Goal: Obtain resource: Obtain resource

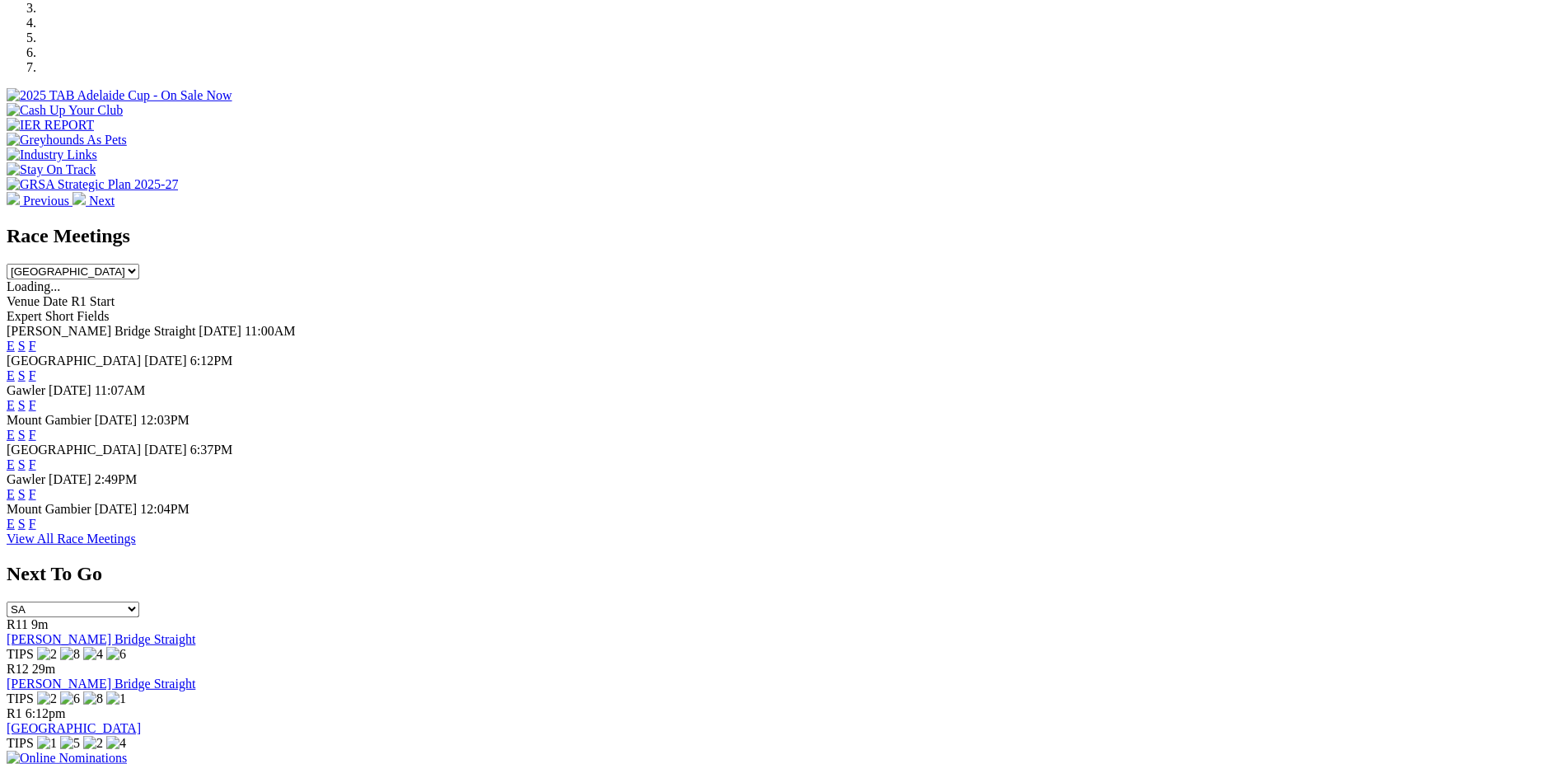
scroll to position [545, 0]
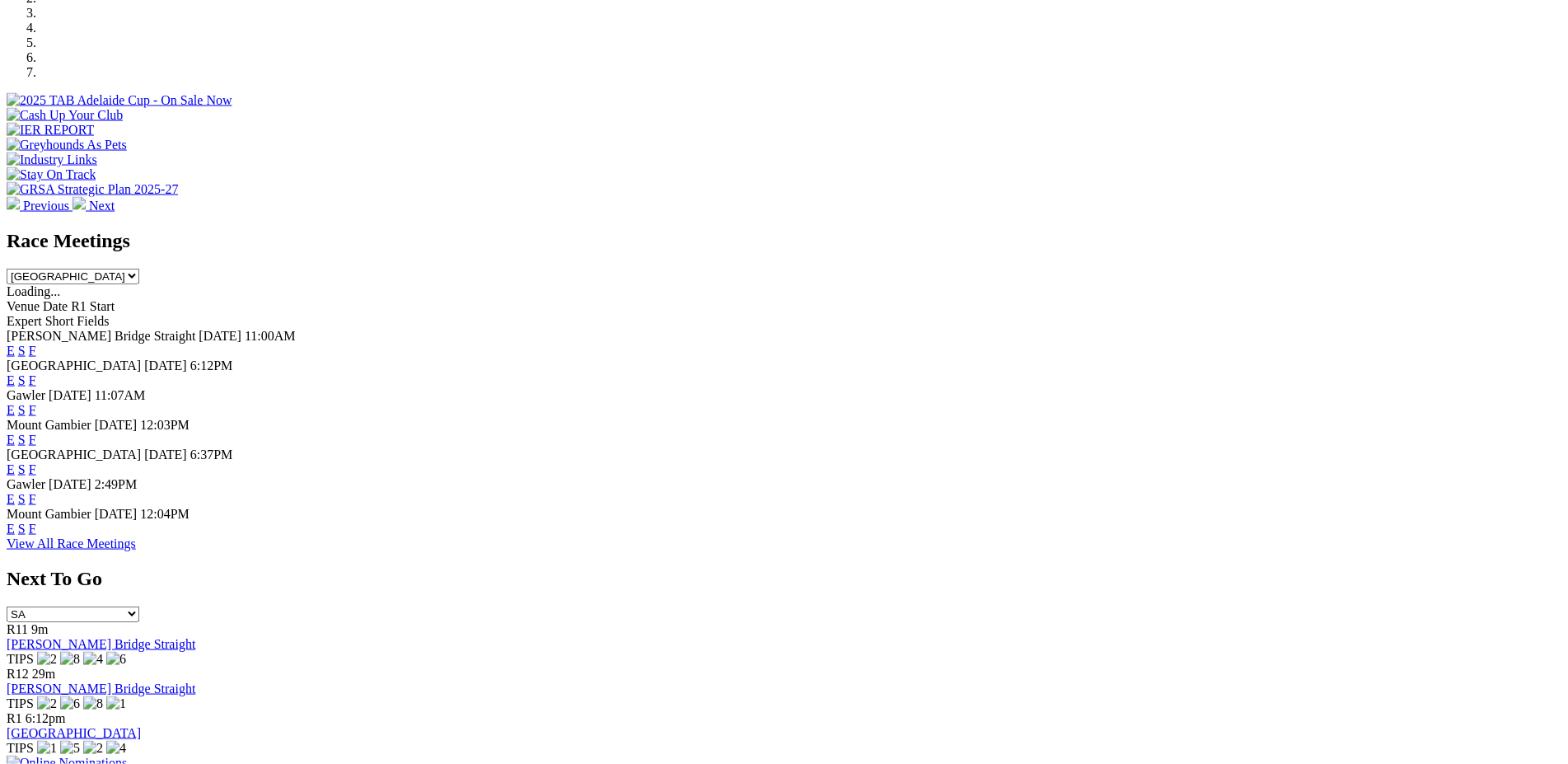
click at [36, 433] on link "F" at bounding box center [32, 440] width 7 height 14
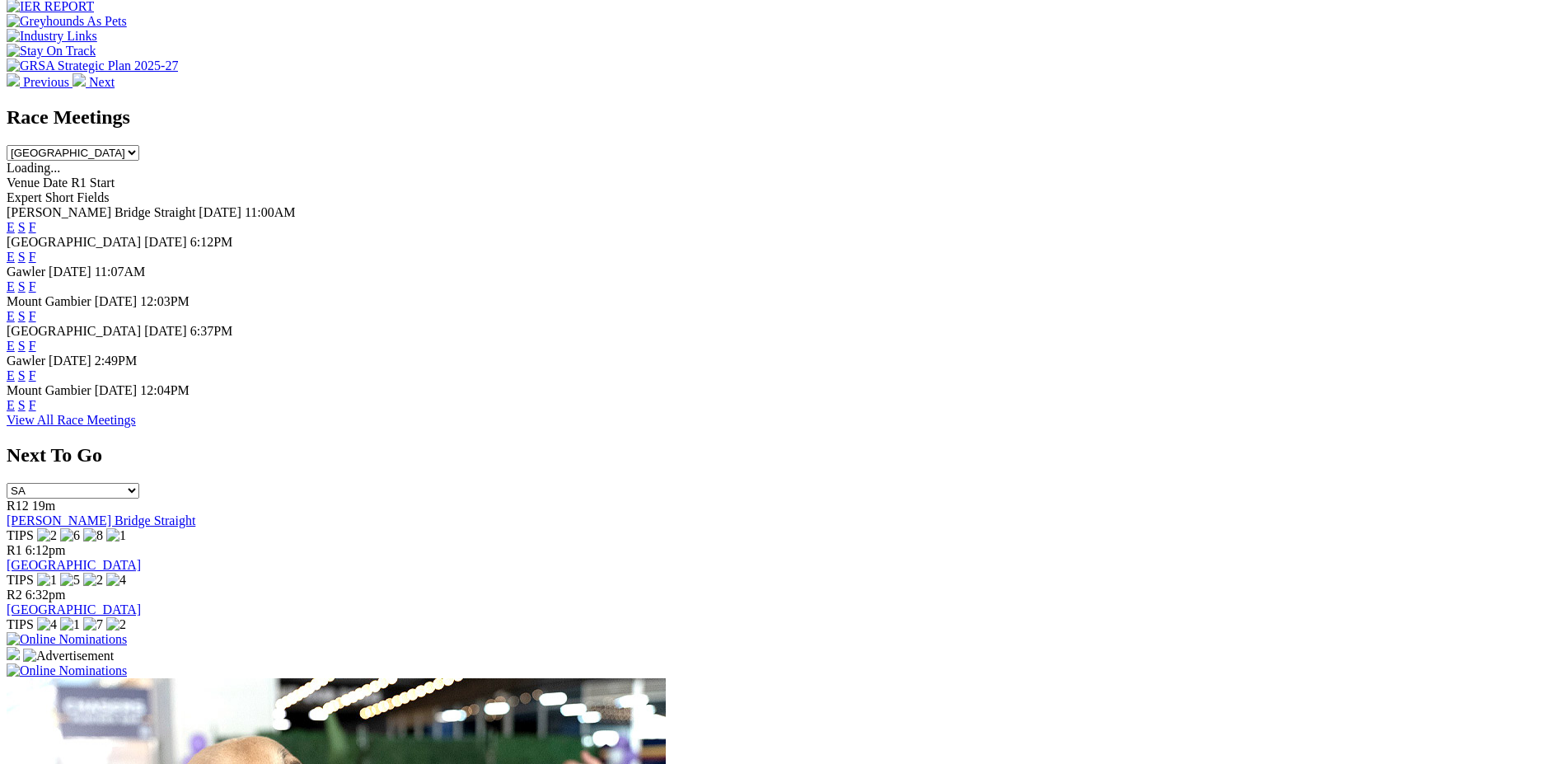
scroll to position [957, 0]
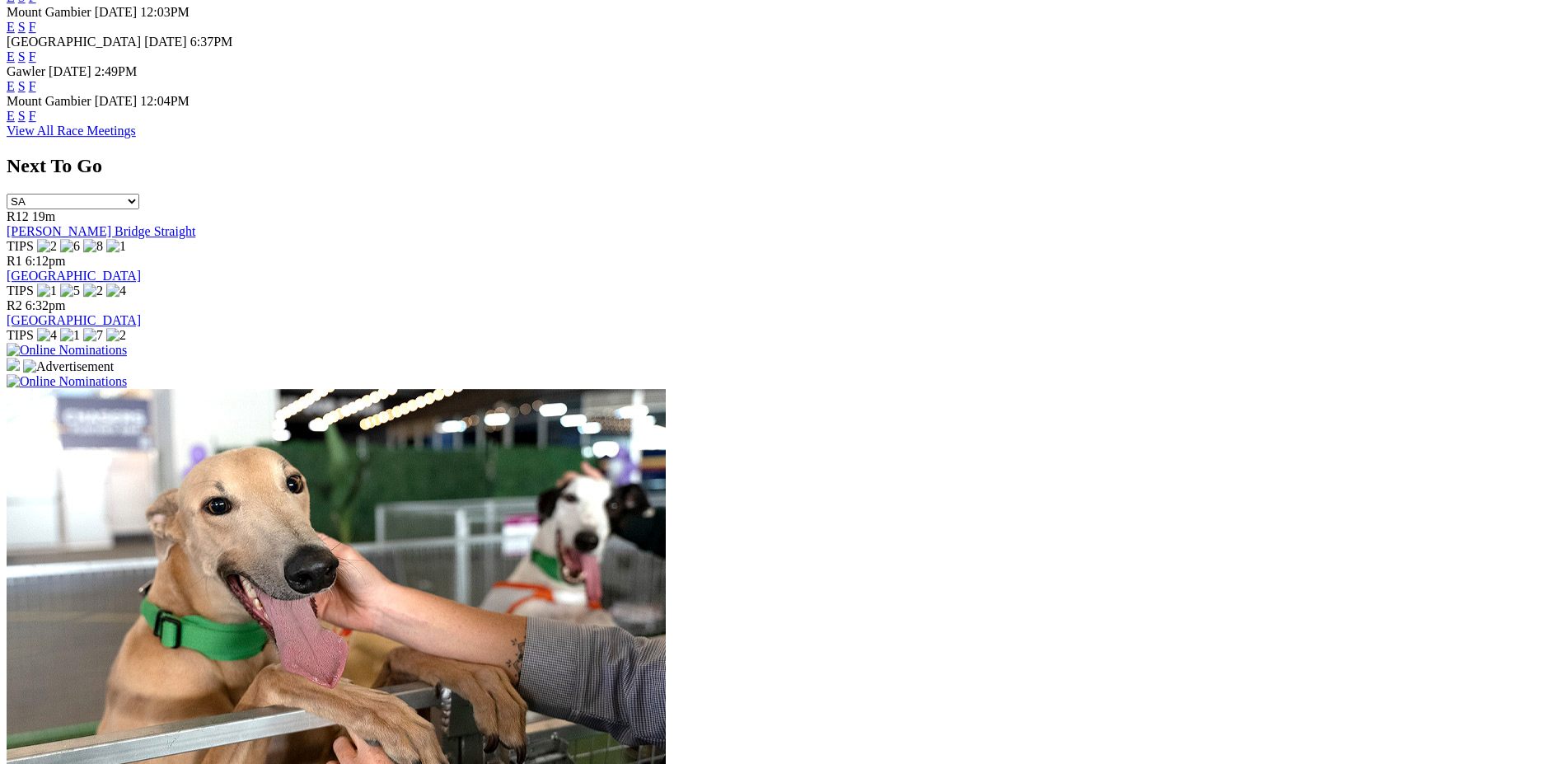
click at [36, 123] on link "F" at bounding box center [32, 115] width 7 height 14
